Goal: Information Seeking & Learning: Learn about a topic

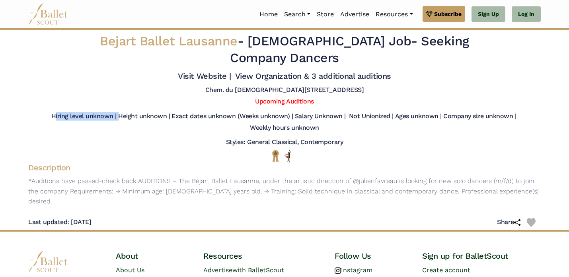
click at [149, 109] on div "Hiring level unknown | Height unknown | Exact dates unknown (Weeks unknown) | S…" at bounding box center [284, 123] width 525 height 29
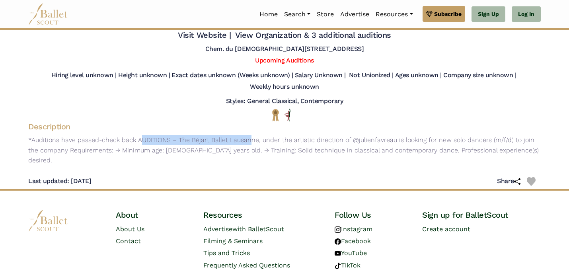
drag, startPoint x: 210, startPoint y: 123, endPoint x: 101, endPoint y: 123, distance: 109.3
click at [101, 135] on p "*Auditions have passed-check back AUDITIONS – The Béjart Ballet Lausanne, under…" at bounding box center [284, 150] width 525 height 31
drag, startPoint x: 101, startPoint y: 123, endPoint x: 365, endPoint y: 129, distance: 264.0
click at [365, 135] on p "*Auditions have passed-check back AUDITIONS – The Béjart Ballet Lausanne, under…" at bounding box center [284, 150] width 525 height 31
drag, startPoint x: 365, startPoint y: 129, endPoint x: 269, endPoint y: 125, distance: 96.3
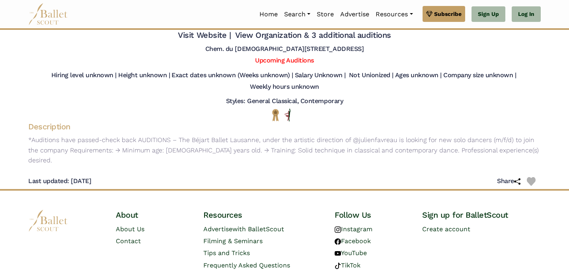
click at [355, 135] on p "*Auditions have passed-check back AUDITIONS – The Béjart Ballet Lausanne, under…" at bounding box center [284, 150] width 525 height 31
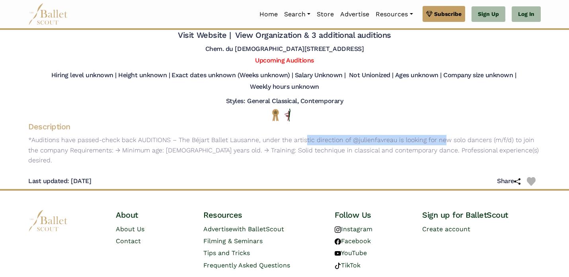
drag, startPoint x: 268, startPoint y: 125, endPoint x: 402, endPoint y: 125, distance: 134.0
click at [402, 135] on p "*Auditions have passed-check back AUDITIONS – The Béjart Ballet Lausanne, under…" at bounding box center [284, 150] width 525 height 31
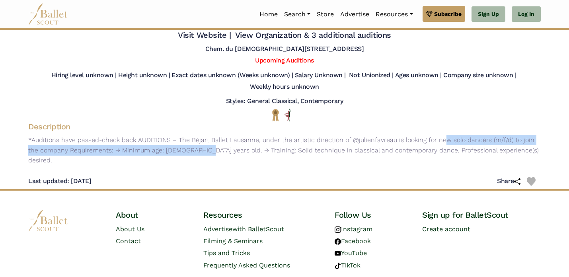
drag, startPoint x: 402, startPoint y: 125, endPoint x: 155, endPoint y: 129, distance: 247.7
click at [155, 135] on p "*Auditions have passed-check back AUDITIONS – The Béjart Ballet Lausanne, under…" at bounding box center [284, 150] width 525 height 31
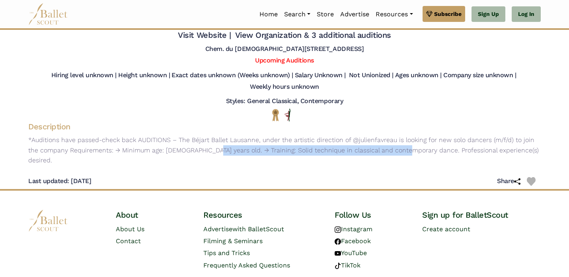
drag, startPoint x: 162, startPoint y: 130, endPoint x: 364, endPoint y: 130, distance: 202.4
click at [364, 135] on p "*Auditions have passed-check back AUDITIONS – The Béjart Ballet Lausanne, under…" at bounding box center [284, 150] width 525 height 31
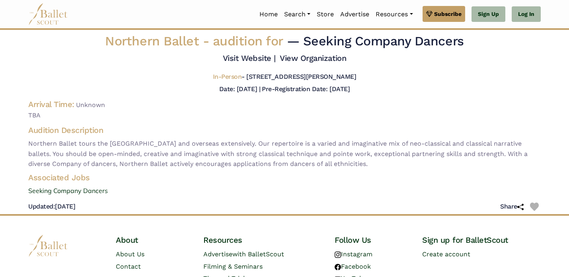
scroll to position [10, 0]
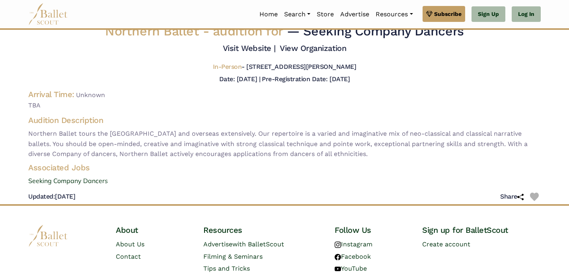
drag, startPoint x: 82, startPoint y: 105, endPoint x: 211, endPoint y: 145, distance: 134.9
click at [210, 144] on div "Northern Ballet - audition for — Seeking Company Dancers Visit Website | View O…" at bounding box center [284, 113] width 525 height 181
click at [211, 145] on span "Northern Ballet tours the [GEOGRAPHIC_DATA] and overseas extensively. Our reper…" at bounding box center [284, 143] width 512 height 31
drag, startPoint x: 198, startPoint y: 145, endPoint x: 146, endPoint y: 140, distance: 52.0
click at [146, 140] on span "Northern Ballet tours the [GEOGRAPHIC_DATA] and overseas extensively. Our reper…" at bounding box center [284, 143] width 512 height 31
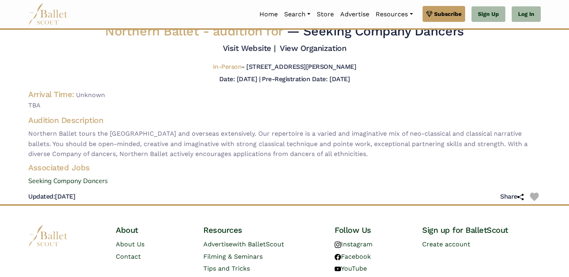
click at [75, 186] on div "Northern Ballet - audition for — Seeking Company Dancers Visit Website | View O…" at bounding box center [284, 113] width 525 height 181
click at [75, 182] on link "Seeking Company Dancers" at bounding box center [284, 181] width 525 height 10
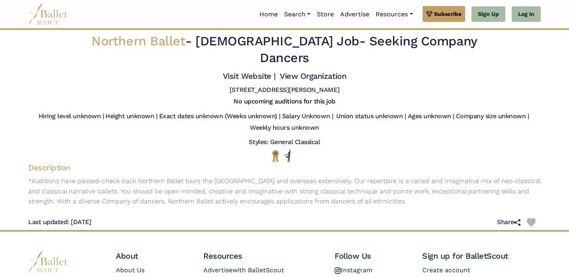
drag, startPoint x: 192, startPoint y: 75, endPoint x: 368, endPoint y: 75, distance: 176.1
click at [368, 86] on div "2 St Cecilia Street LS2 7PA Leeds, UK" at bounding box center [284, 92] width 525 height 12
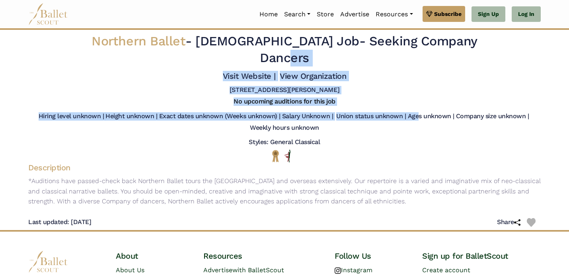
drag, startPoint x: 326, startPoint y: 45, endPoint x: 413, endPoint y: 97, distance: 102.0
click at [413, 97] on div "Northern Ballet - Full Time Job - Seeking Company Dancers Visit Website | View …" at bounding box center [284, 130] width 525 height 200
click at [413, 112] on h5 "Ages unknown |" at bounding box center [431, 116] width 47 height 8
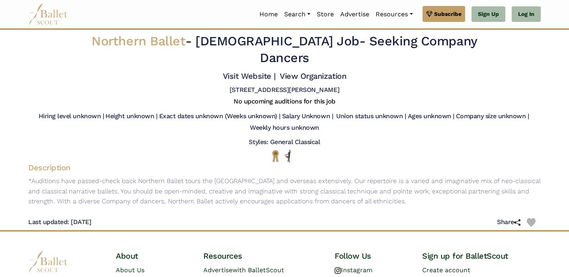
drag, startPoint x: 185, startPoint y: 116, endPoint x: 447, endPoint y: 116, distance: 261.6
click at [447, 116] on div "Hiring level unknown | Height unknown | Exact dates unknown (Weeks unknown) | S…" at bounding box center [284, 123] width 525 height 23
drag, startPoint x: 424, startPoint y: 143, endPoint x: 242, endPoint y: 143, distance: 181.7
click at [243, 149] on div at bounding box center [284, 155] width 499 height 13
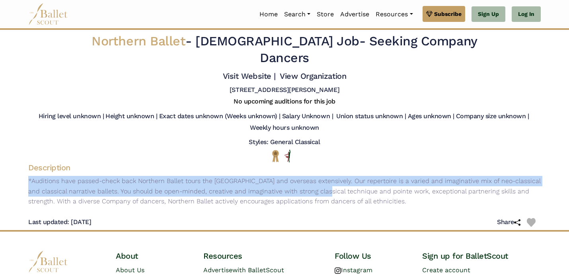
drag, startPoint x: 117, startPoint y: 154, endPoint x: 293, endPoint y: 175, distance: 177.4
click at [294, 175] on div "Description *Auditions have passed-check back Northern Ballet tours the UK and …" at bounding box center [284, 185] width 525 height 46
click at [293, 176] on p "*Auditions have passed-check back Northern Ballet tours the UK and overseas ext…" at bounding box center [284, 191] width 525 height 31
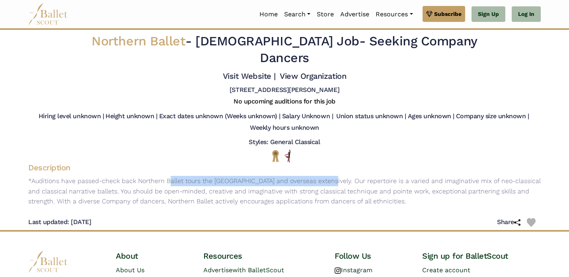
drag, startPoint x: 132, startPoint y: 163, endPoint x: 286, endPoint y: 161, distance: 153.9
click at [286, 176] on p "*Auditions have passed-check back Northern Ballet tours the UK and overseas ext…" at bounding box center [284, 191] width 525 height 31
drag, startPoint x: 286, startPoint y: 161, endPoint x: 178, endPoint y: 161, distance: 108.1
click at [286, 176] on p "*Auditions have passed-check back Northern Ballet tours the UK and overseas ext…" at bounding box center [284, 191] width 525 height 31
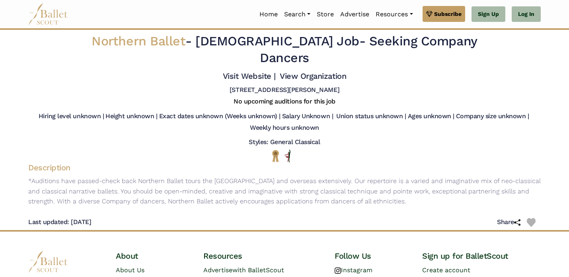
drag, startPoint x: 158, startPoint y: 161, endPoint x: 137, endPoint y: 161, distance: 21.1
click at [153, 176] on p "*Auditions have passed-check back Northern Ballet tours the UK and overseas ext…" at bounding box center [284, 191] width 525 height 31
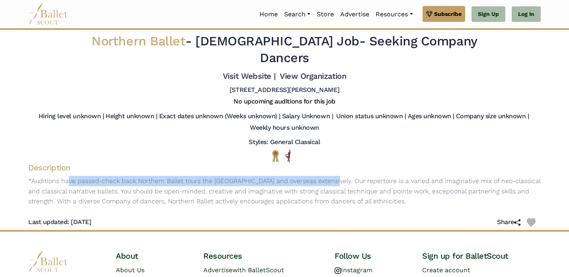
drag, startPoint x: 92, startPoint y: 159, endPoint x: 291, endPoint y: 167, distance: 198.5
click at [291, 176] on p "*Auditions have passed-check back Northern Ballet tours the UK and overseas ext…" at bounding box center [284, 191] width 525 height 31
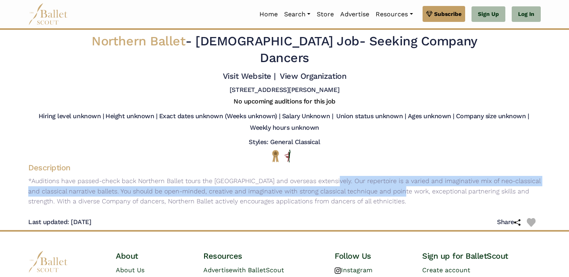
drag, startPoint x: 291, startPoint y: 167, endPoint x: 377, endPoint y: 170, distance: 86.3
click at [376, 176] on p "*Auditions have passed-check back Northern Ballet tours the UK and overseas ext…" at bounding box center [284, 191] width 525 height 31
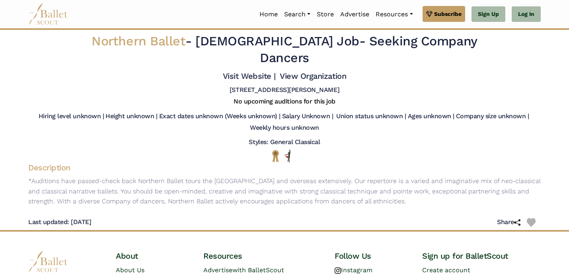
drag, startPoint x: 377, startPoint y: 170, endPoint x: 357, endPoint y: 167, distance: 20.1
click at [375, 176] on p "*Auditions have passed-check back Northern Ballet tours the UK and overseas ext…" at bounding box center [284, 191] width 525 height 31
drag, startPoint x: 453, startPoint y: 186, endPoint x: 330, endPoint y: 180, distance: 123.0
click at [330, 180] on p "*Auditions have passed-check back Northern Ballet tours the UK and overseas ext…" at bounding box center [284, 191] width 525 height 31
